Goal: Task Accomplishment & Management: Complete application form

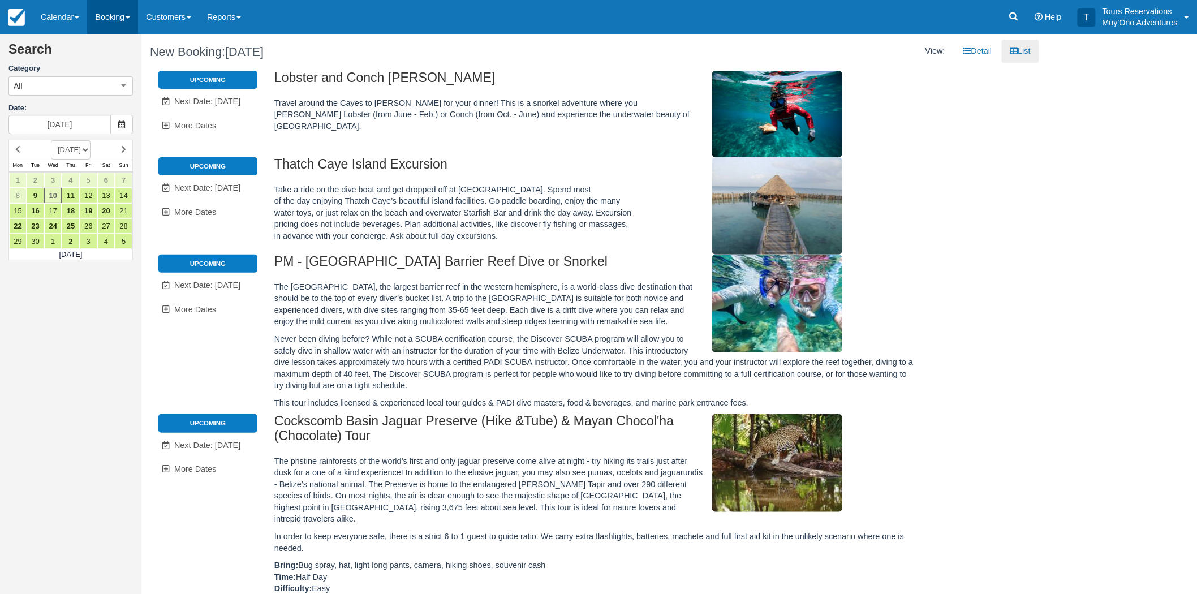
click at [115, 24] on link "Booking" at bounding box center [112, 17] width 51 height 34
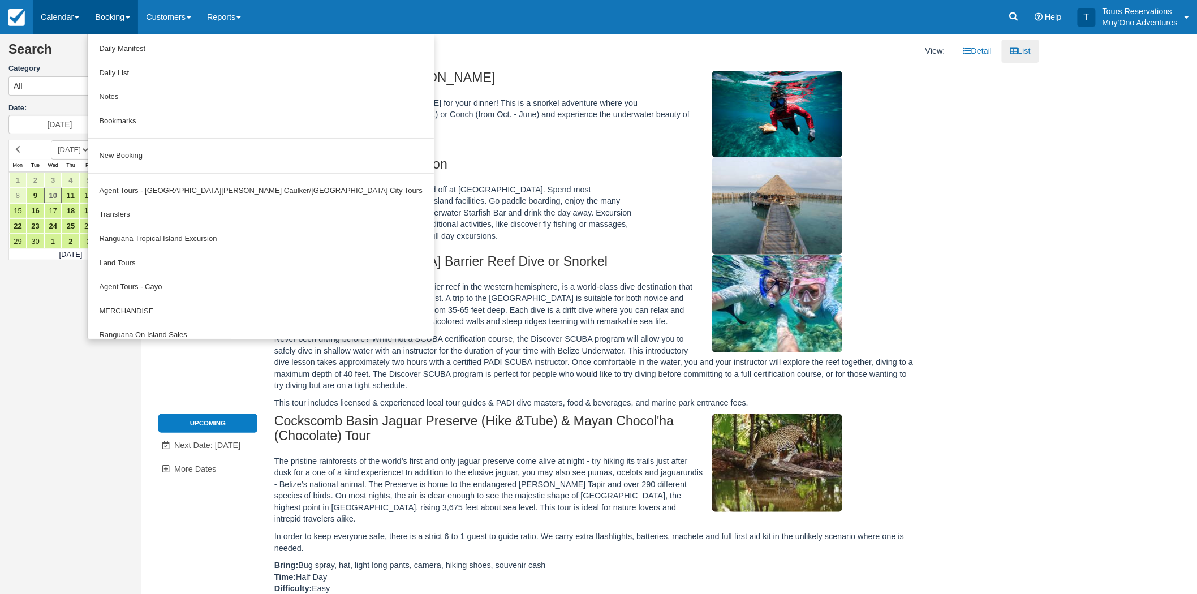
click at [80, 22] on link "Calendar" at bounding box center [60, 17] width 54 height 34
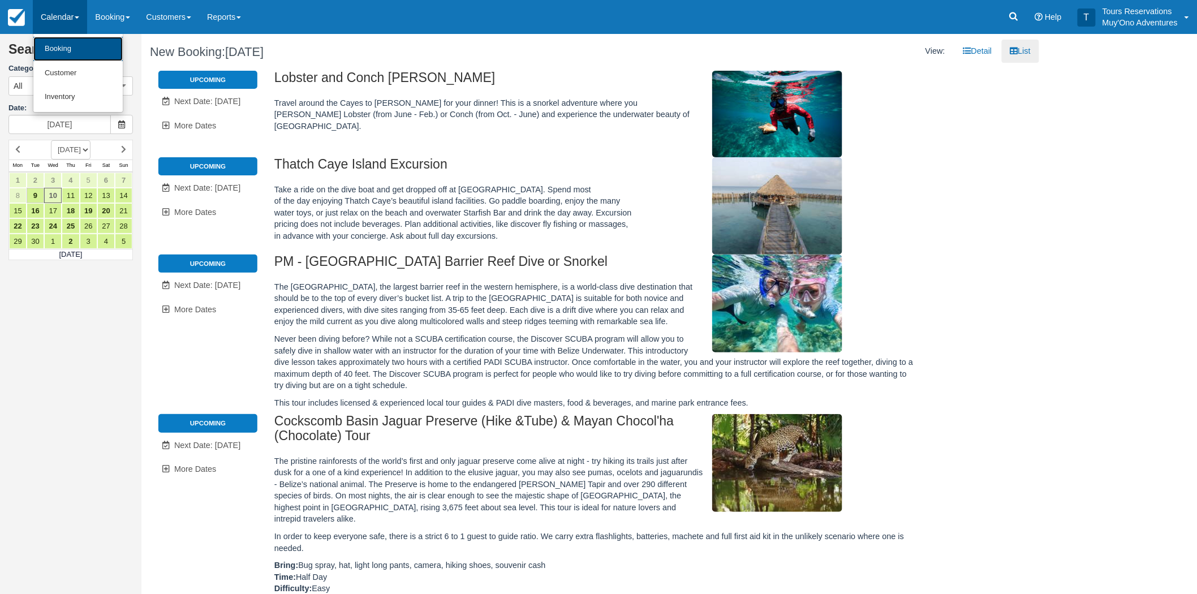
click at [84, 46] on link "Booking" at bounding box center [77, 49] width 89 height 24
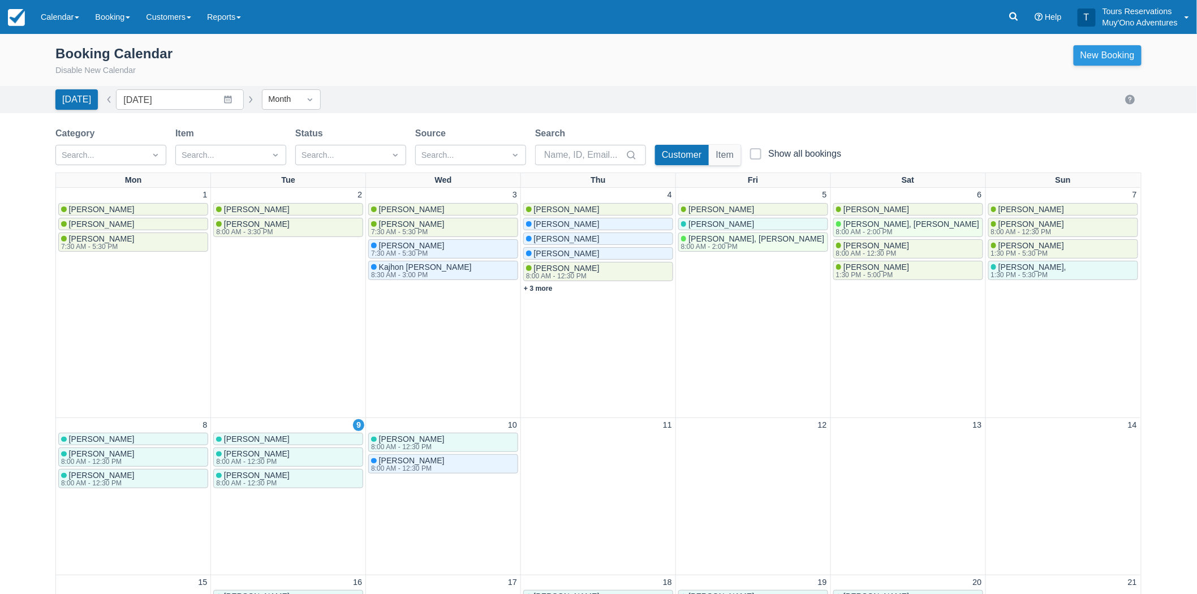
click at [1107, 53] on link "New Booking" at bounding box center [1108, 55] width 68 height 20
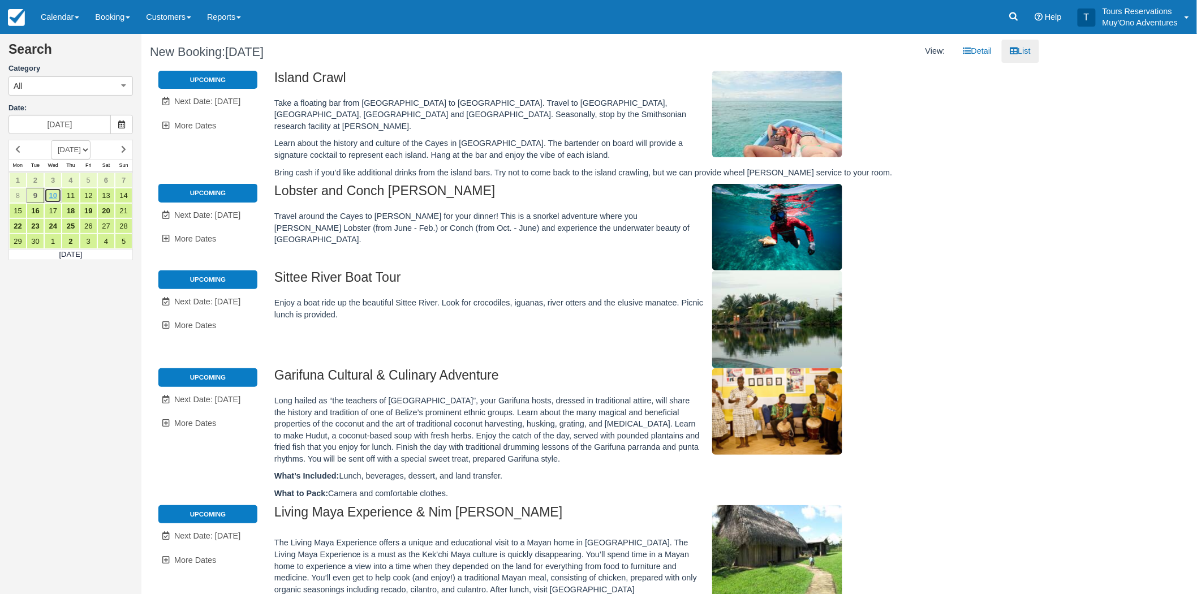
click at [53, 196] on link "10" at bounding box center [53, 195] width 18 height 15
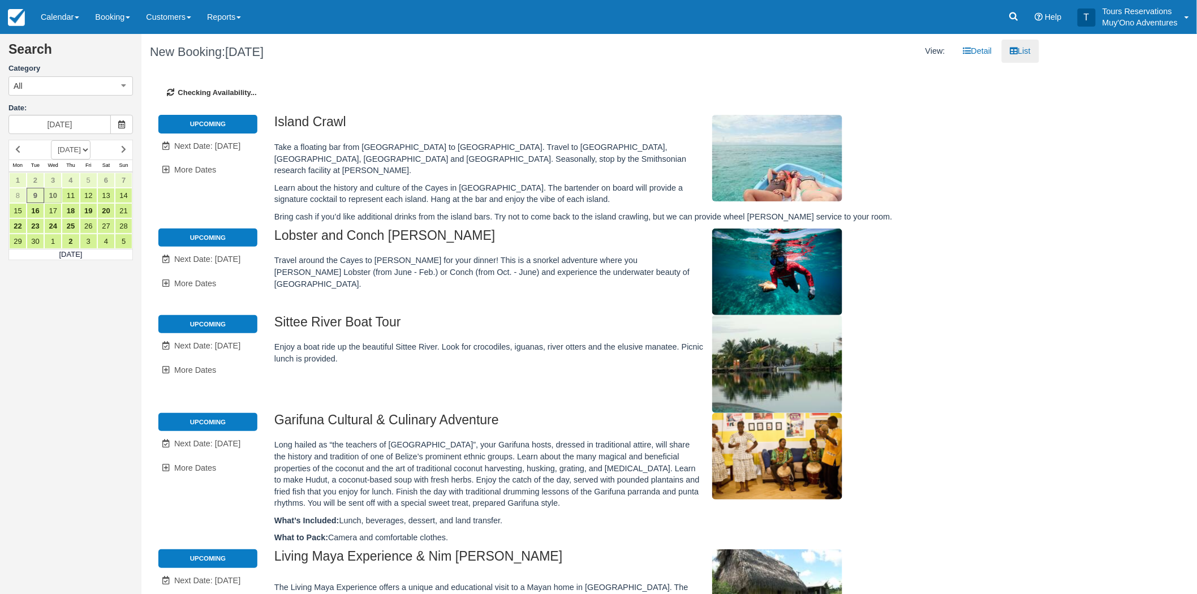
type input "[DATE]"
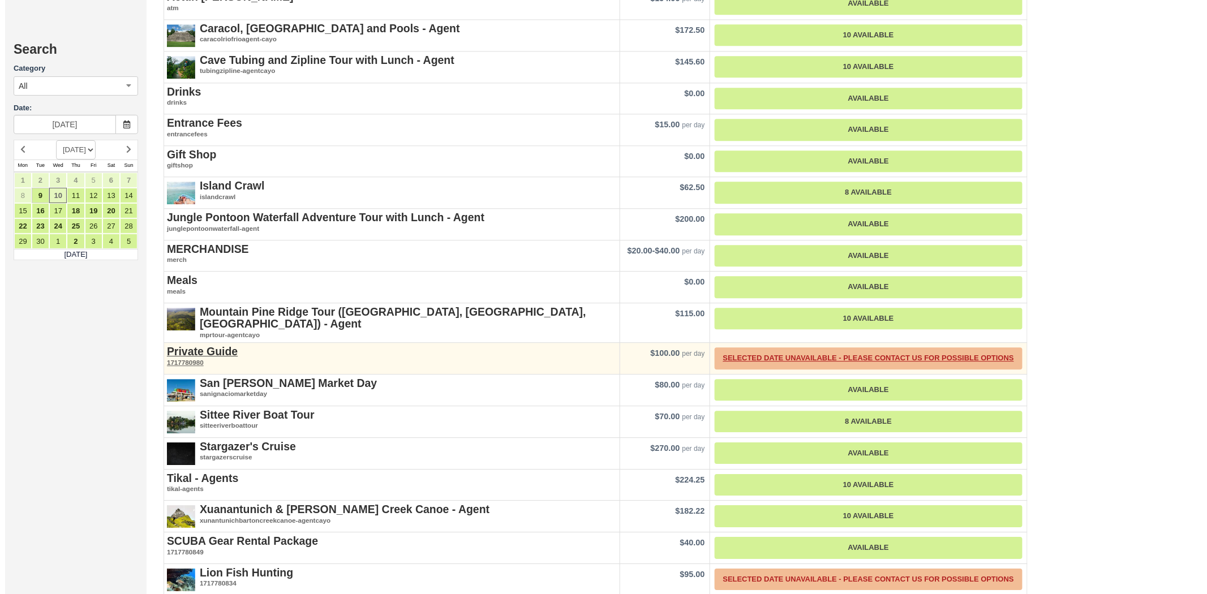
scroll to position [1132, 0]
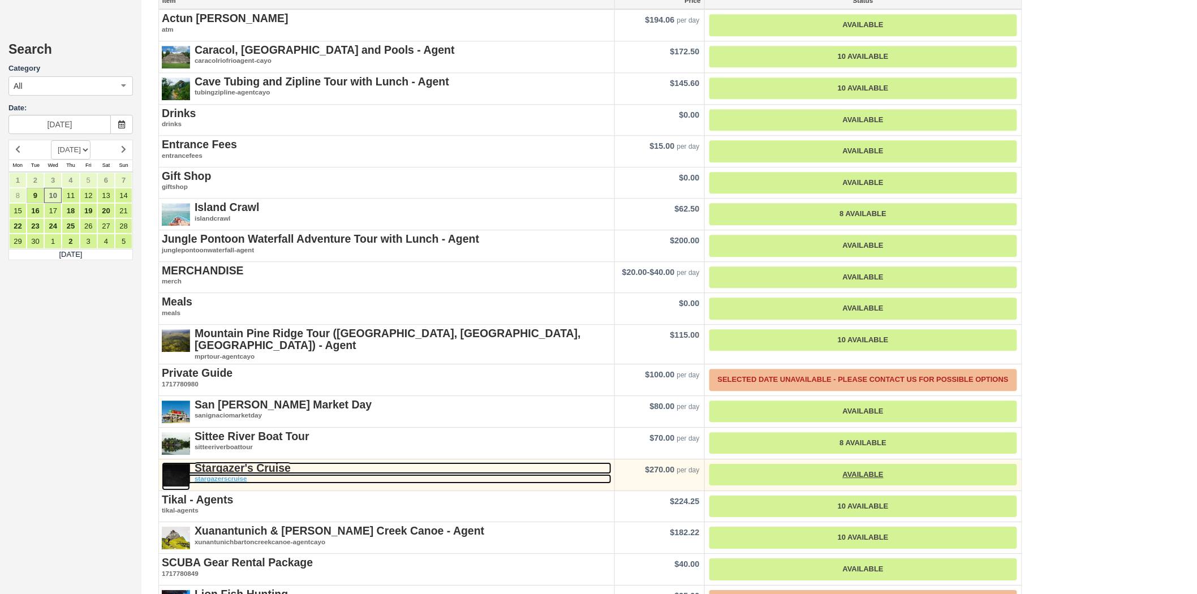
click at [270, 462] on strong "Stargazer's Cruise" at bounding box center [243, 468] width 96 height 12
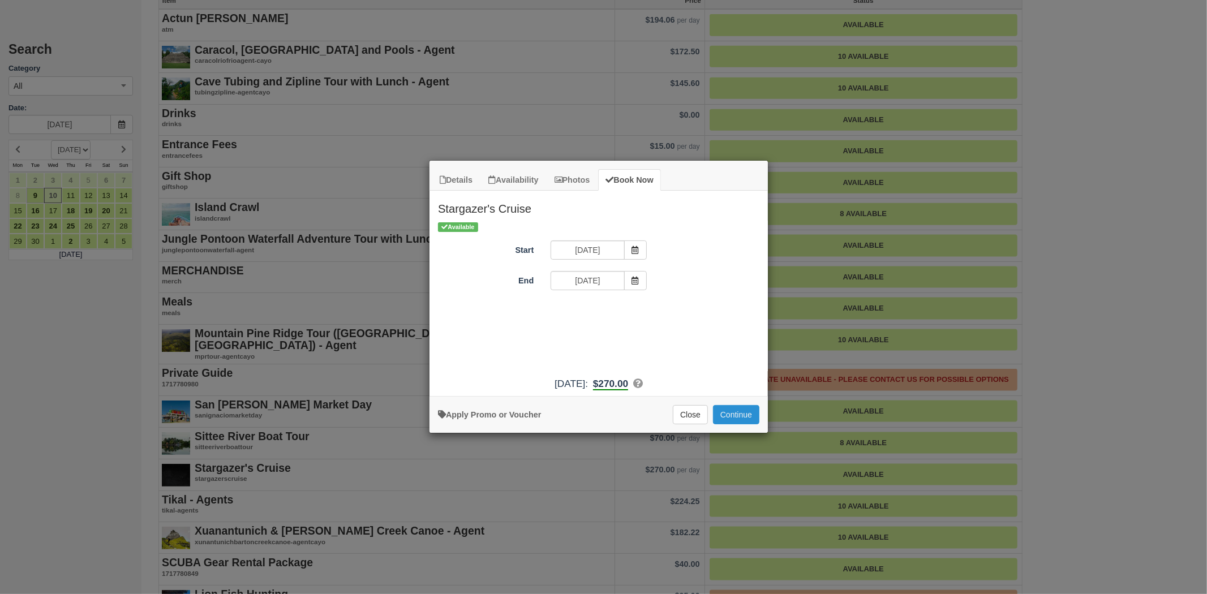
click at [725, 407] on button "Continue" at bounding box center [736, 414] width 46 height 19
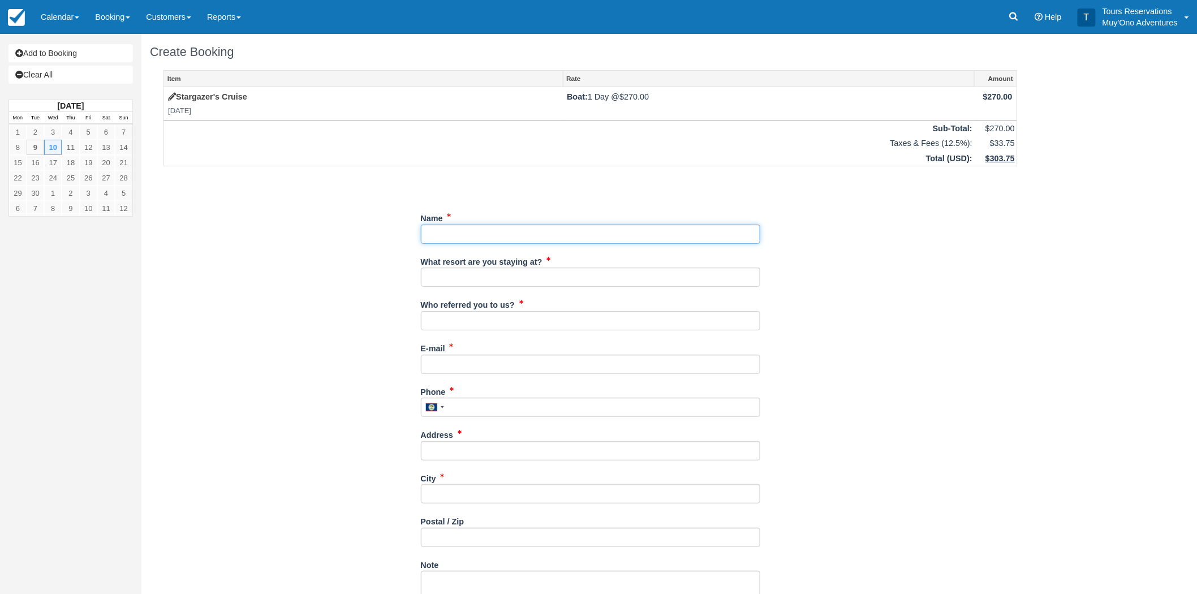
click at [450, 229] on input "Name" at bounding box center [591, 234] width 340 height 19
paste input "John Drew"
click at [475, 237] on input "Name" at bounding box center [591, 234] width 340 height 19
paste input "Croley"
type input "John Drew Croley"
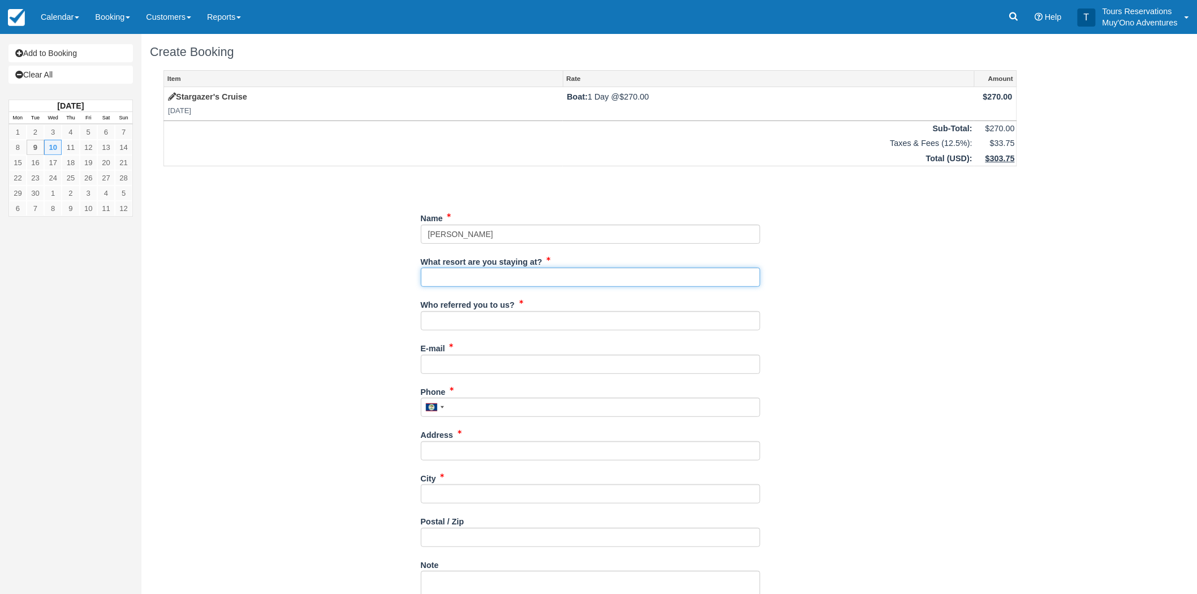
click at [456, 273] on input "What resort are you staying at?" at bounding box center [591, 277] width 340 height 19
type input "Thatch Caye Resort"
click at [473, 325] on input "Who referred you to us?" at bounding box center [591, 320] width 340 height 19
type input "RoyM - Reservations"
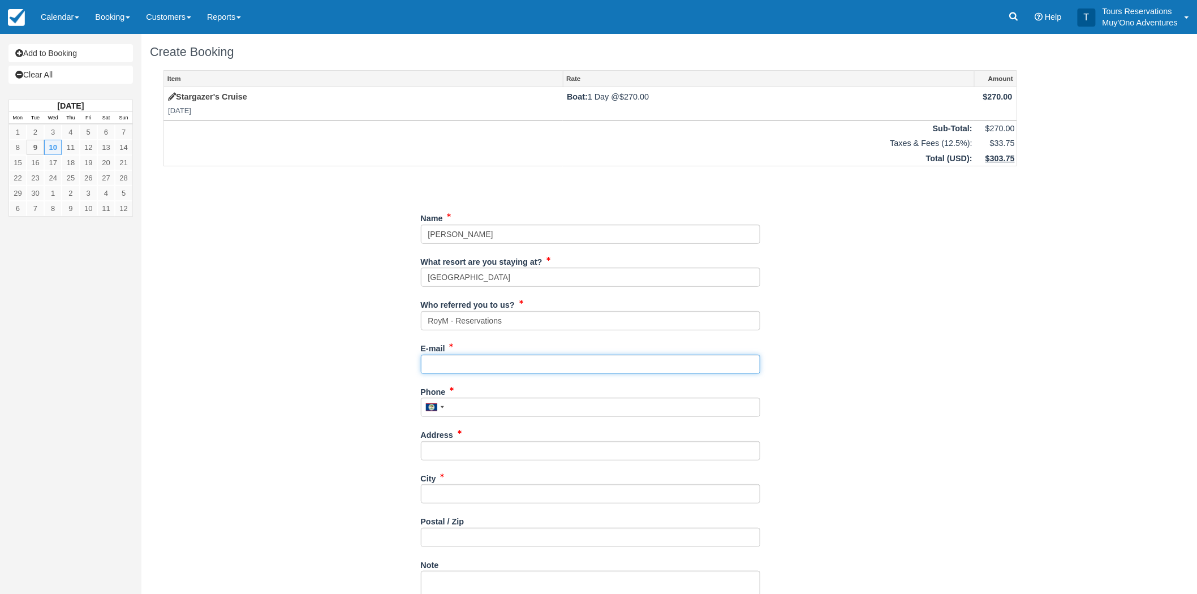
click at [484, 358] on input "E-mail" at bounding box center [591, 364] width 340 height 19
paste input "[EMAIL_ADDRESS][DOMAIN_NAME]"
type input "[EMAIL_ADDRESS][DOMAIN_NAME]"
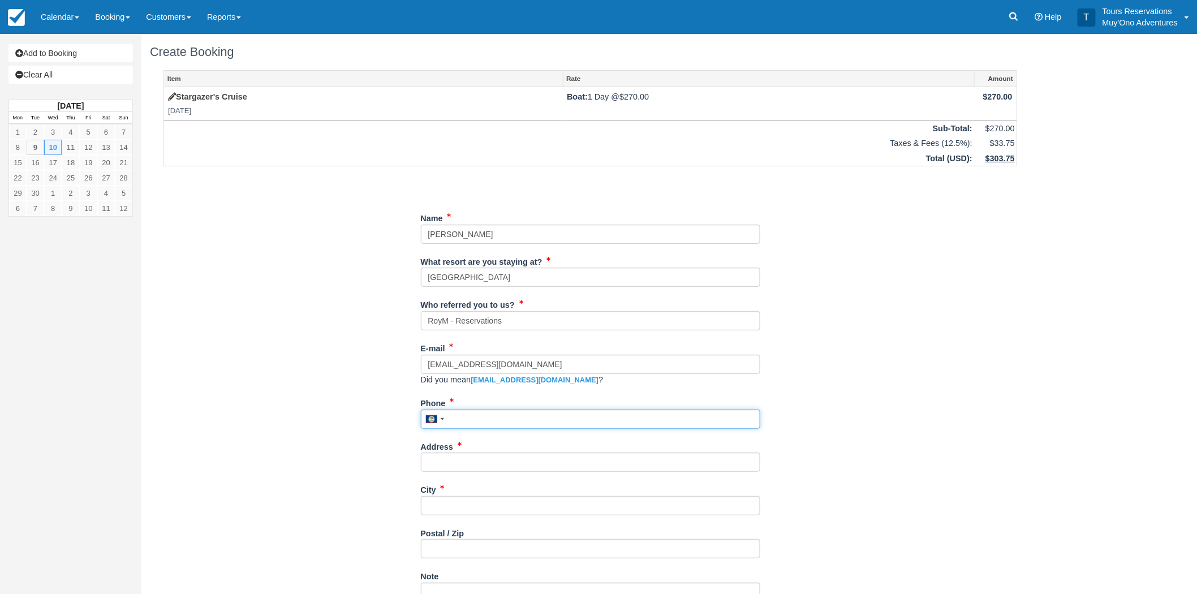
click at [540, 419] on input "Phone" at bounding box center [591, 419] width 340 height 19
paste input "704-657-9812"
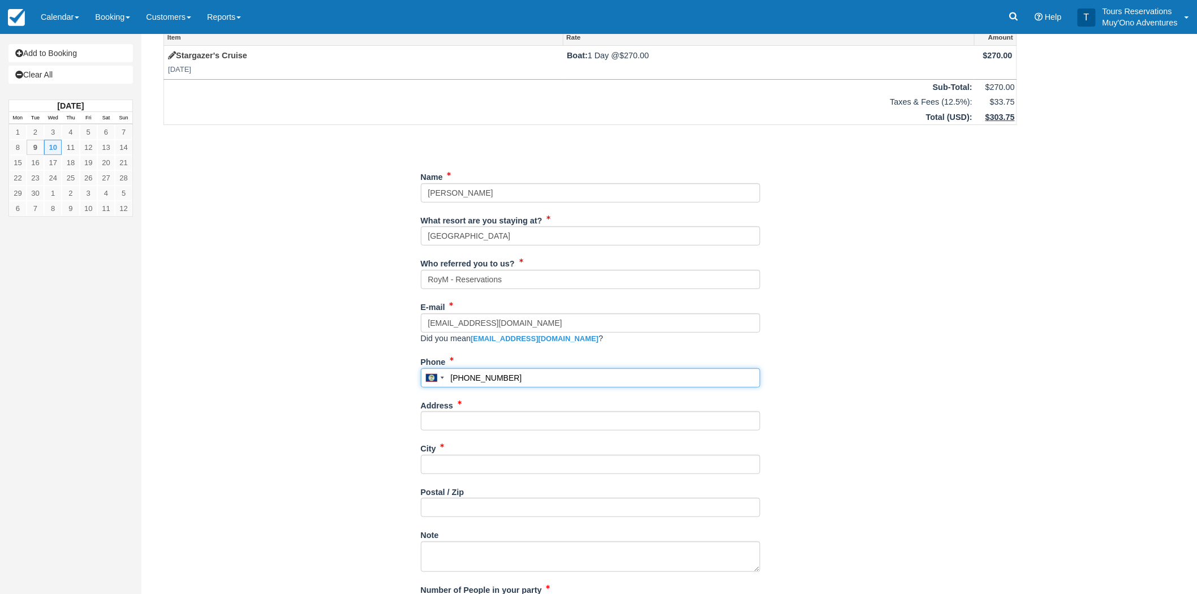
scroll to position [63, 0]
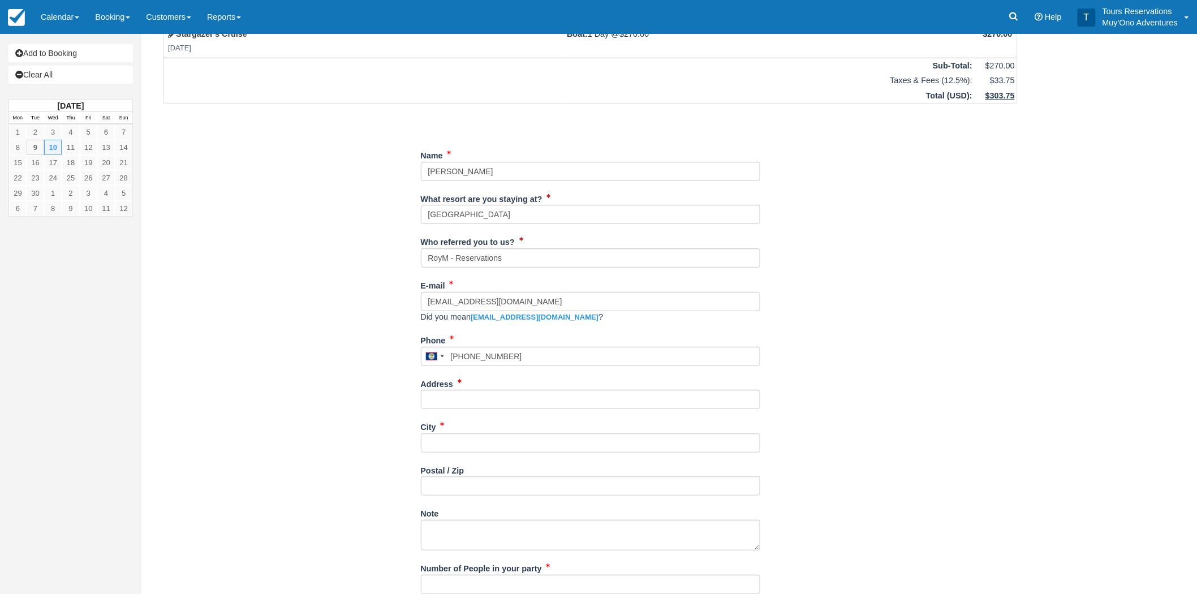
type input "7046579812"
click at [500, 405] on input "Address" at bounding box center [591, 399] width 340 height 19
paste input "[STREET_ADDRESS]"
type input "[STREET_ADDRESS]"
click at [472, 493] on div "Postal / Zip" at bounding box center [591, 483] width 340 height 44
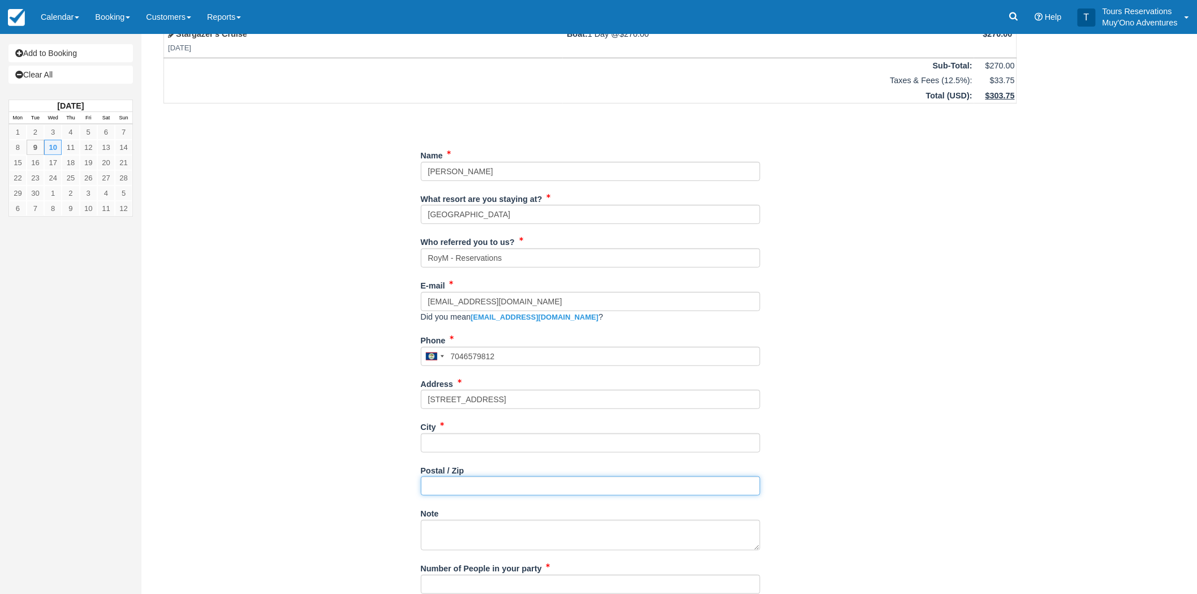
drag, startPoint x: 462, startPoint y: 490, endPoint x: 454, endPoint y: 488, distance: 7.4
click at [462, 490] on input "Postal / Zip" at bounding box center [591, 485] width 340 height 19
paste input "29617"
type input "29617"
click at [460, 431] on div "City" at bounding box center [591, 435] width 340 height 35
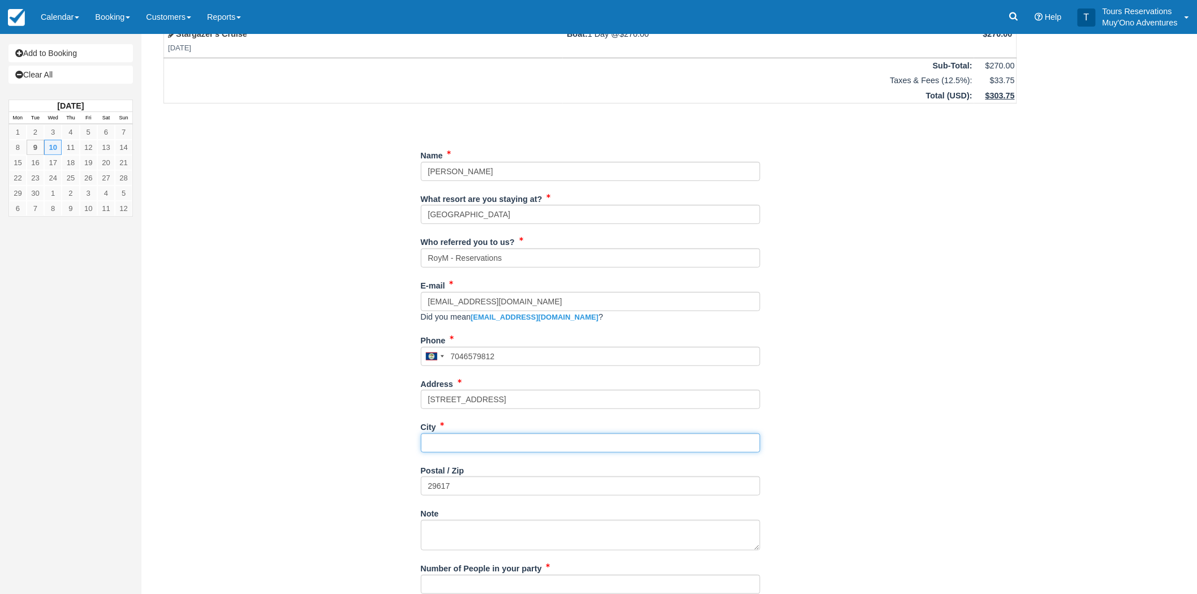
click at [460, 448] on input "City" at bounding box center [591, 442] width 340 height 19
paste input "Greenville"
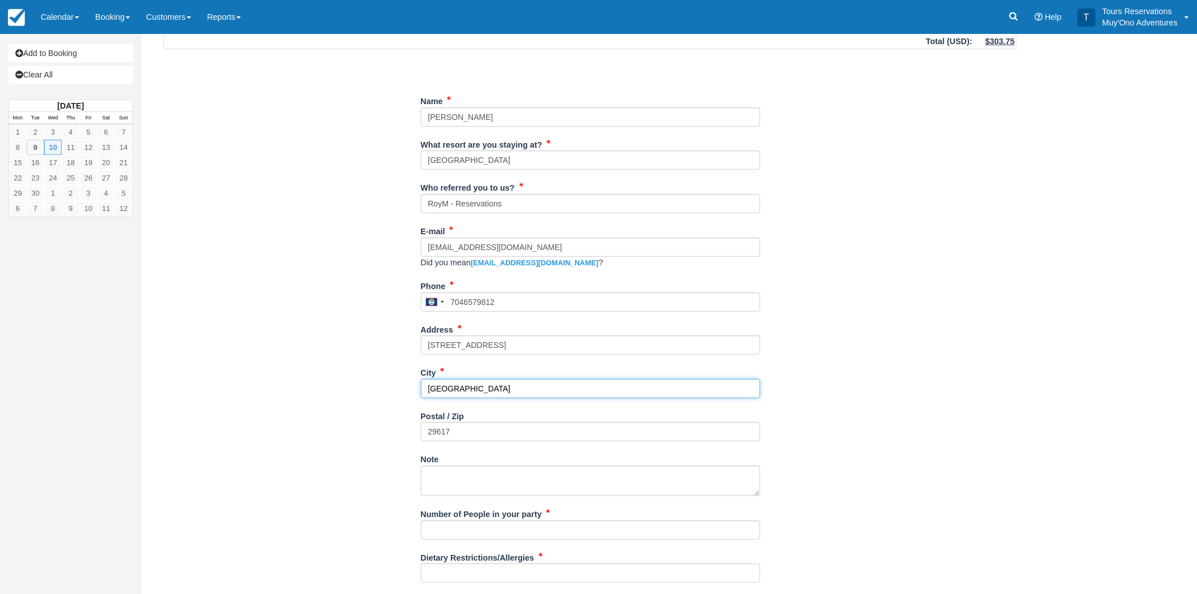
scroll to position [185, 0]
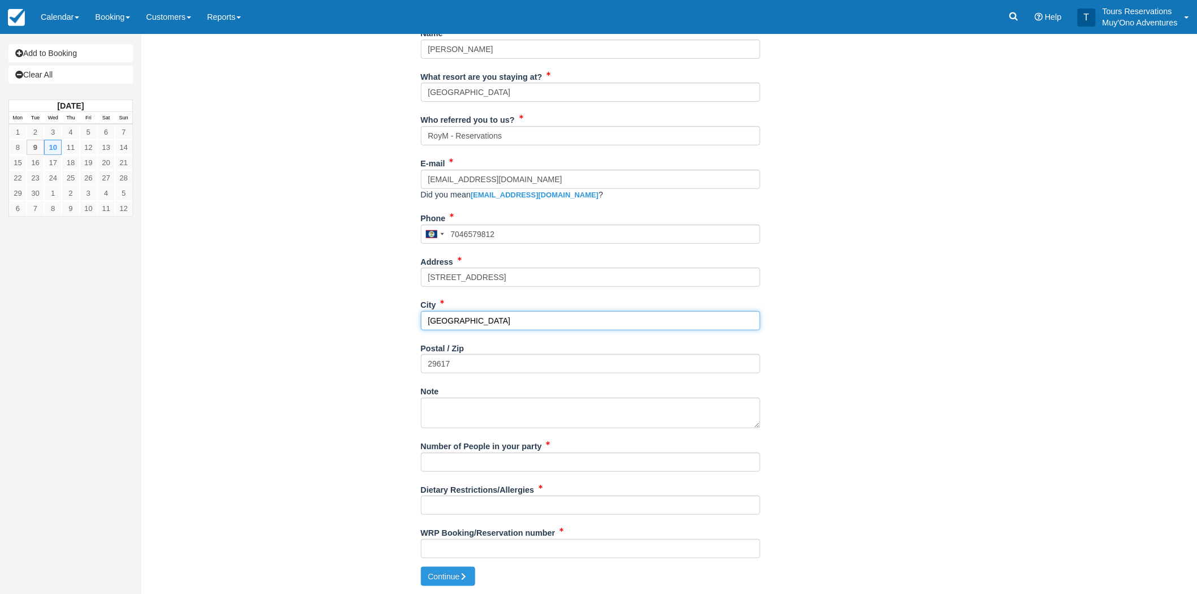
type input "Greenville"
click at [449, 456] on input "Number of People in your party" at bounding box center [591, 462] width 340 height 19
click at [467, 461] on input "2" at bounding box center [591, 462] width 340 height 19
type input "2"
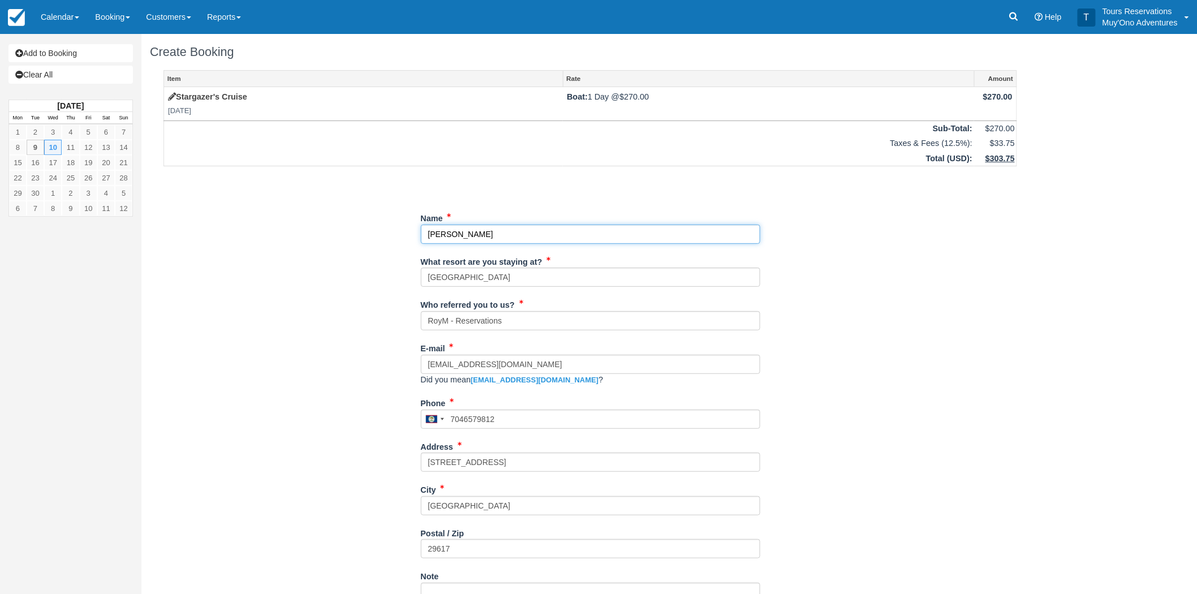
drag, startPoint x: 499, startPoint y: 238, endPoint x: 399, endPoint y: 234, distance: 100.2
click at [399, 234] on div "Item Rate Amount Stargazer's Cruise Wed Sep 10, 2025 Boat: 1 Day @ $270.00 $270…" at bounding box center [590, 411] width 881 height 682
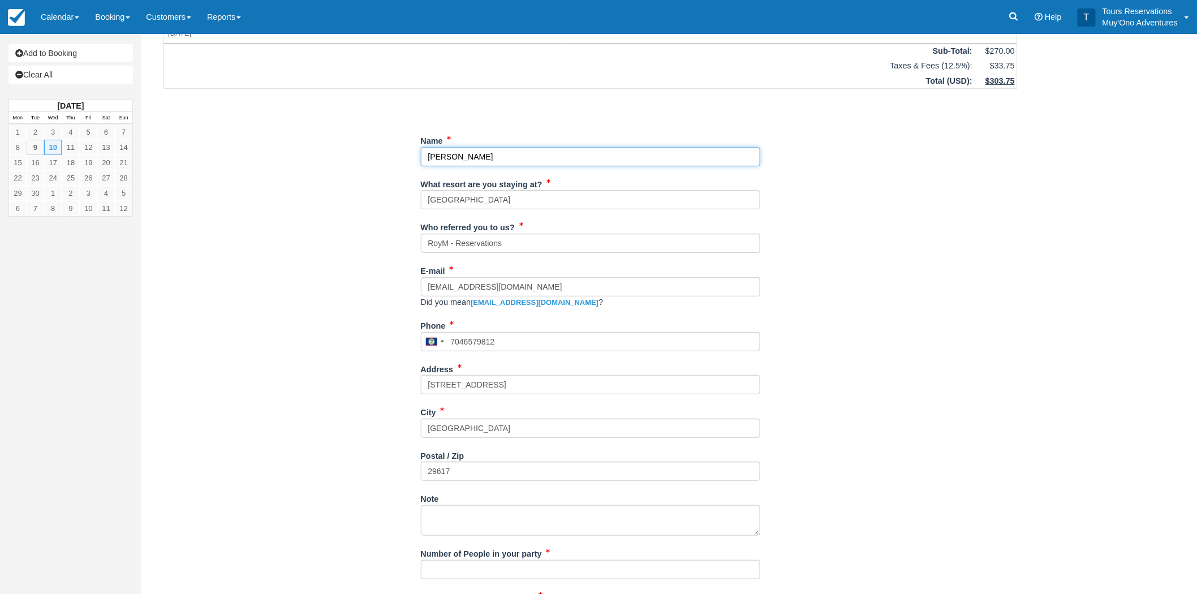
scroll to position [185, 0]
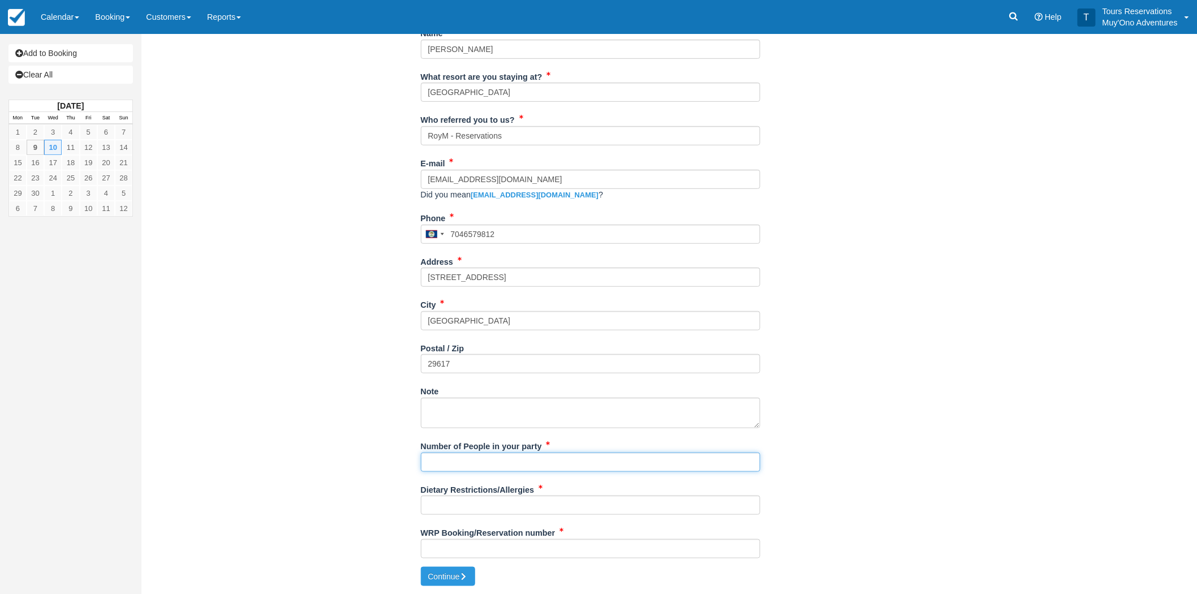
click at [476, 457] on input "Number of People in your party" at bounding box center [591, 462] width 340 height 19
paste input "[PERSON_NAME]"
click at [555, 463] on input "John Drew Croley &" at bounding box center [591, 462] width 340 height 19
paste input "Jennifer Jacuinde Ramirez"
type input "John Drew Croley & Jennifer Jacuinde Ramirez"
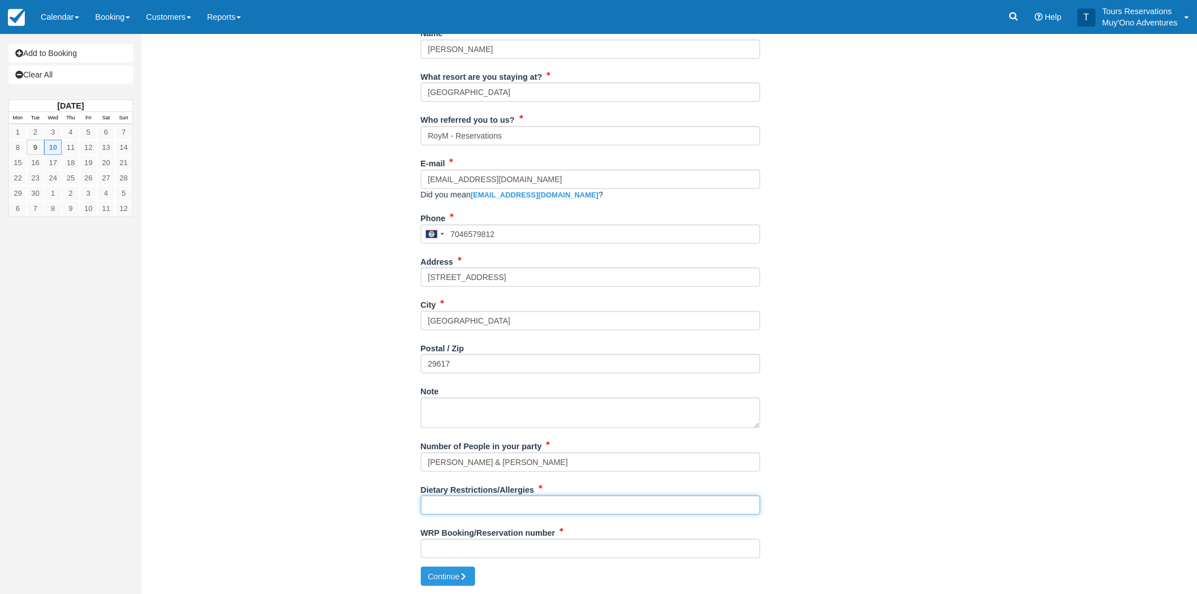
click at [535, 502] on input "Dietary Restrictions/Allergies" at bounding box center [591, 505] width 340 height 19
type input "N/A"
drag, startPoint x: 507, startPoint y: 561, endPoint x: 500, endPoint y: 556, distance: 8.9
click at [507, 561] on div "WRP Booking/Reservation number" at bounding box center [591, 545] width 340 height 44
click at [496, 553] on input "WRP Booking/Reservation number" at bounding box center [591, 548] width 340 height 19
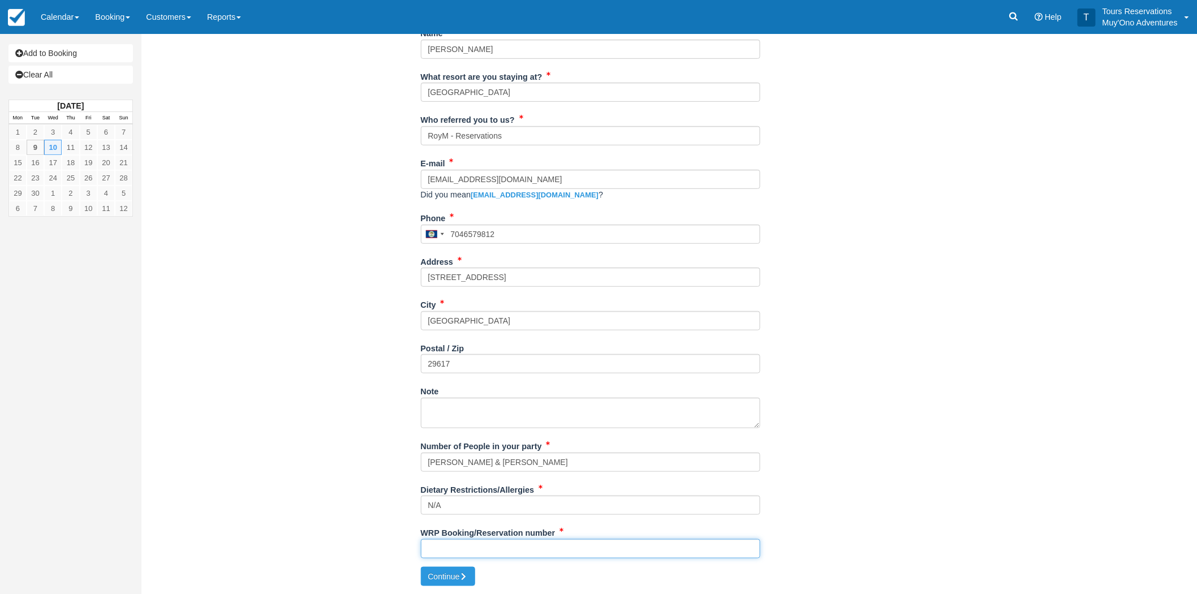
paste input "48407181"
type input "48407181"
click at [461, 575] on button "Continue" at bounding box center [448, 576] width 54 height 19
type input "+5017046579812"
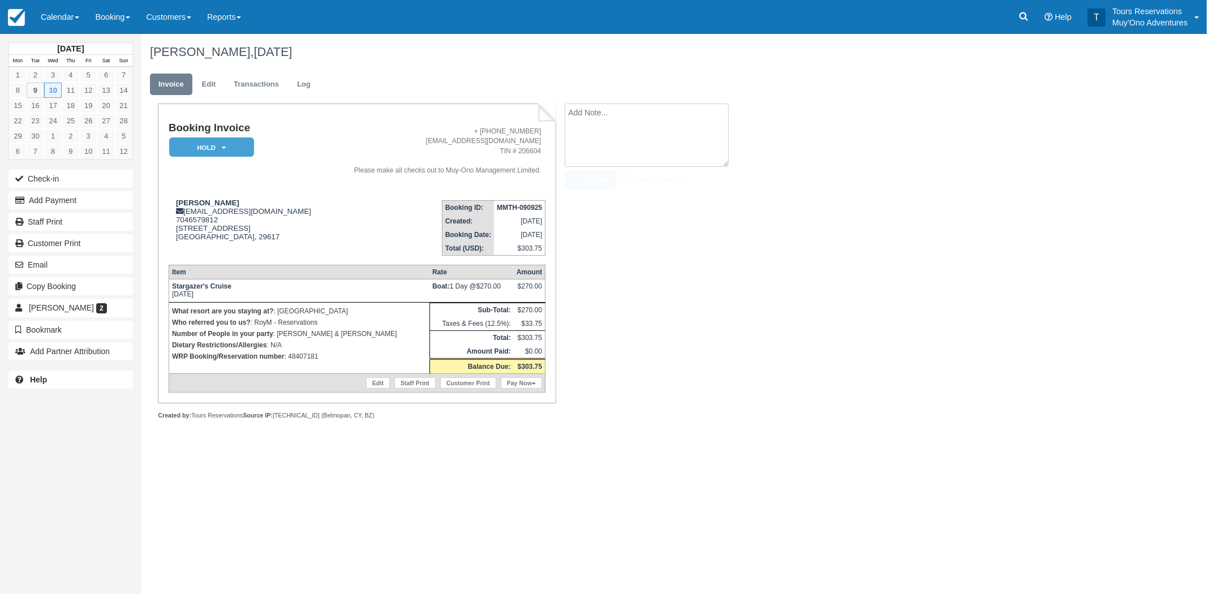
click at [618, 124] on textarea at bounding box center [647, 135] width 164 height 63
paste textarea "48407181"
type textarea "PAID WEBREZ - THATCH- 48407181 - RoyM"
click at [591, 178] on button "Create" at bounding box center [590, 179] width 51 height 19
click at [527, 212] on td "MMTH-090925" at bounding box center [519, 207] width 51 height 14
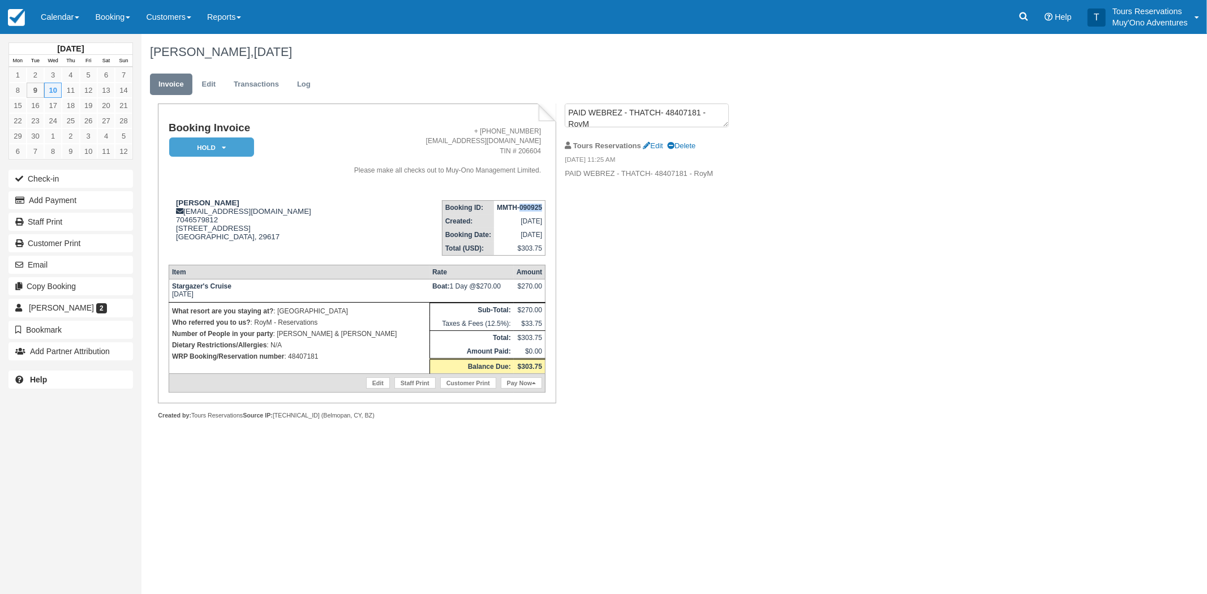
click at [527, 212] on td "MMTH-090925" at bounding box center [519, 207] width 51 height 14
copy tbody "MMTH-090925"
click at [229, 149] on em "HOLD" at bounding box center [211, 148] width 85 height 20
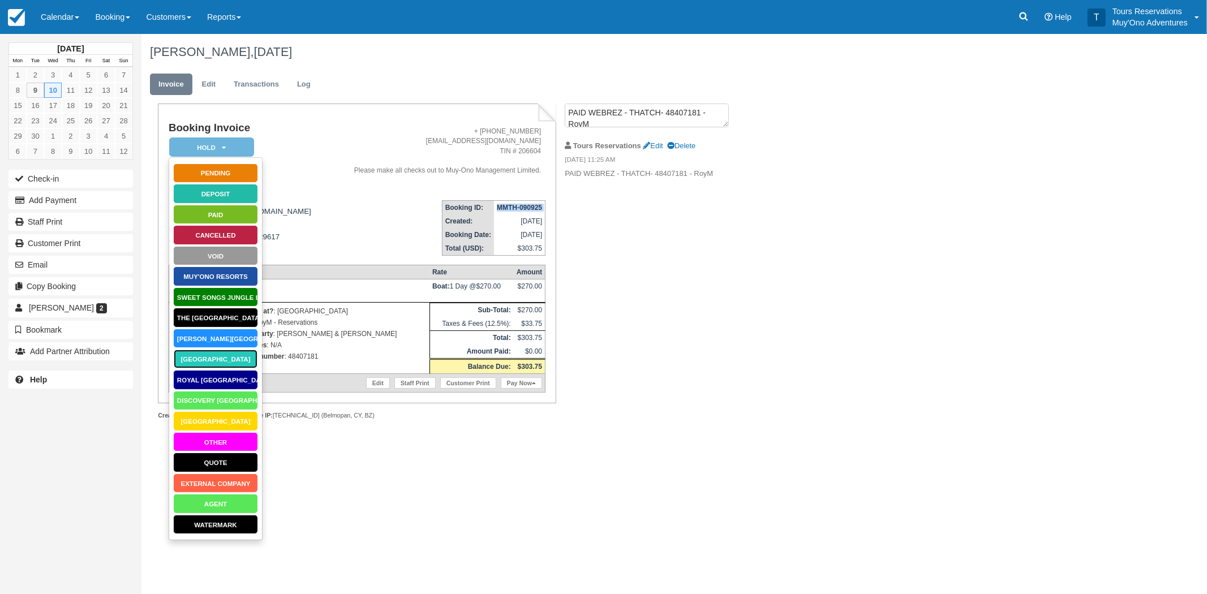
click at [208, 360] on link "[GEOGRAPHIC_DATA]" at bounding box center [215, 359] width 85 height 20
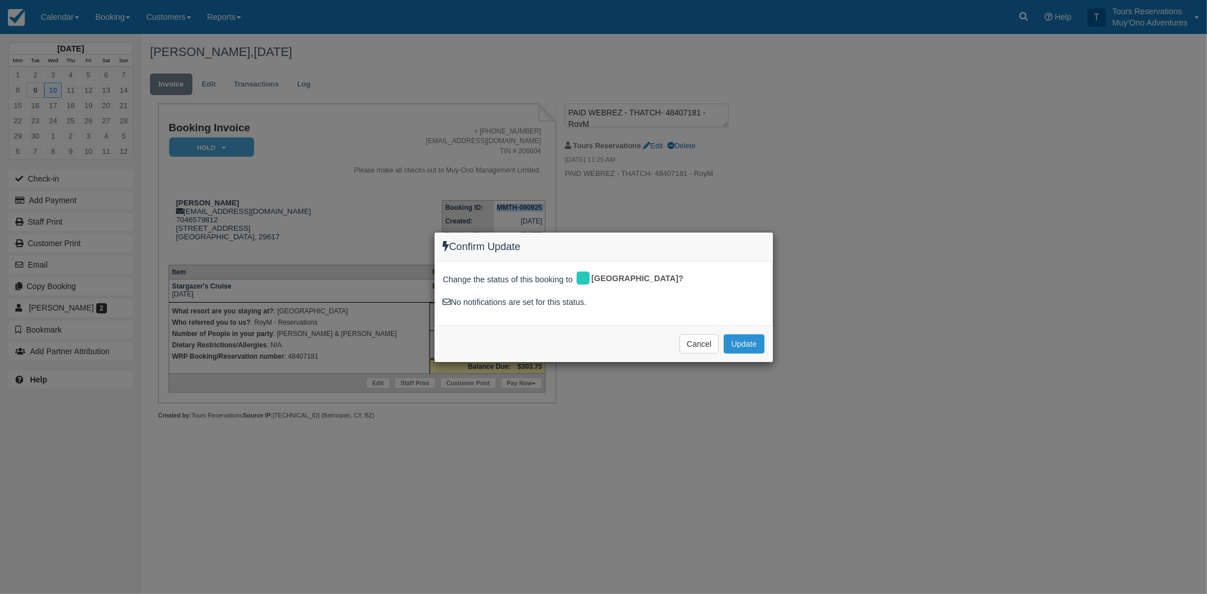
click at [738, 337] on button "Update" at bounding box center [744, 343] width 40 height 19
